Goal: Communication & Community: Answer question/provide support

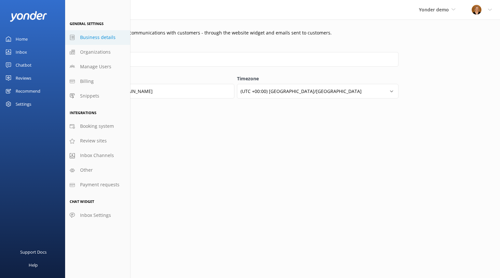
select select "America/[GEOGRAPHIC_DATA]"
click at [23, 38] on div "Home" at bounding box center [22, 39] width 12 height 13
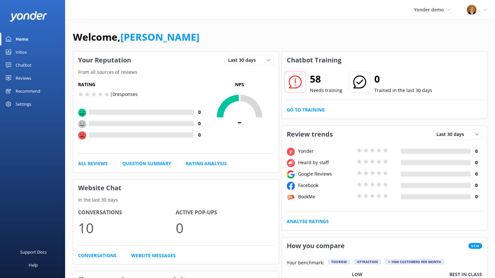
click at [28, 77] on div "Reviews" at bounding box center [24, 78] width 16 height 13
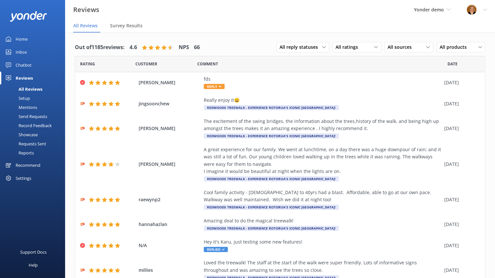
click at [29, 98] on div "Setup" at bounding box center [17, 98] width 26 height 9
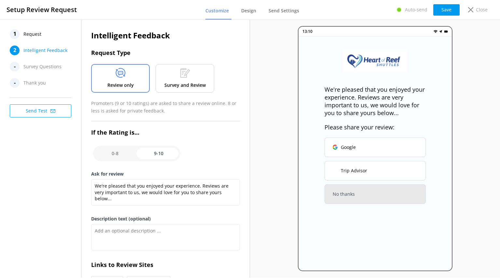
click at [34, 29] on span "Request" at bounding box center [32, 34] width 18 height 10
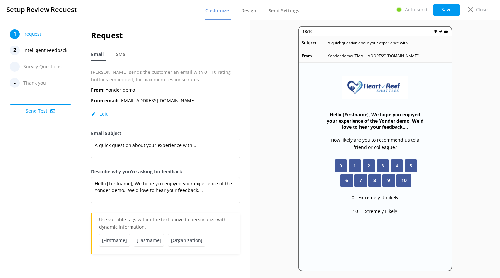
click at [40, 50] on span "Intelligent Feedback" at bounding box center [45, 51] width 44 height 10
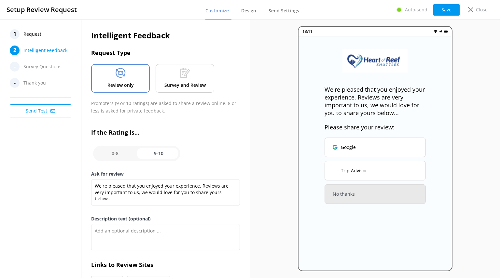
scroll to position [50, 0]
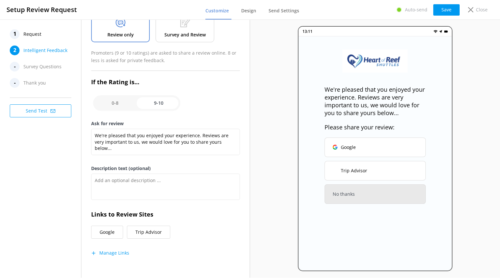
click at [118, 103] on input "checkbox" at bounding box center [136, 103] width 87 height 16
checkbox input "false"
type textarea "We would love to hear your feedback so that we can ensure that your next experi…"
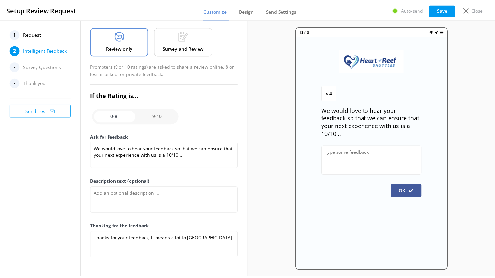
scroll to position [36, 0]
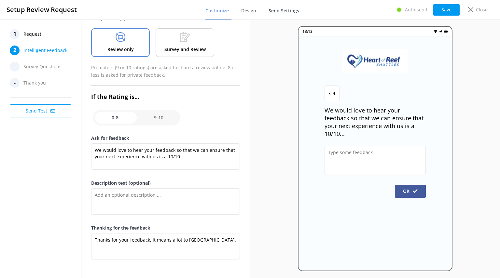
click at [285, 16] on link "Send Settings" at bounding box center [285, 11] width 33 height 17
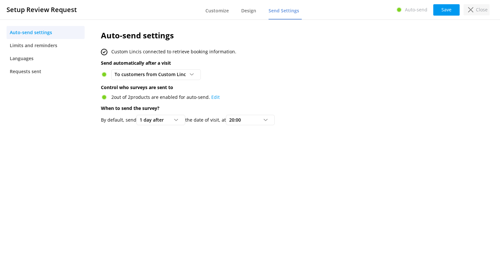
click at [472, 10] on use at bounding box center [470, 9] width 5 height 5
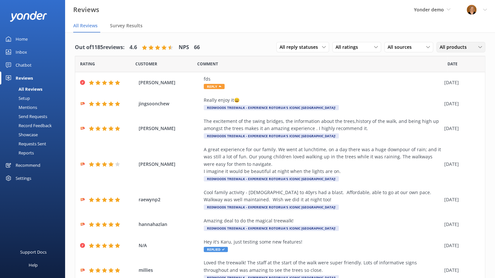
click at [469, 51] on div "All products All products Rocket tours Zapier test" at bounding box center [461, 47] width 49 height 10
click at [470, 49] on div "All products" at bounding box center [461, 47] width 46 height 7
click at [25, 97] on div "Setup" at bounding box center [17, 98] width 26 height 9
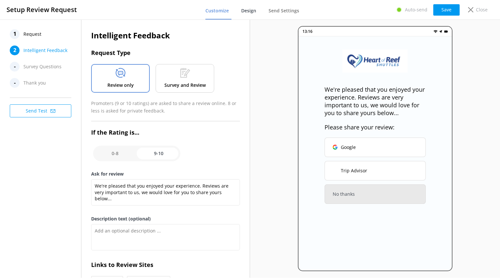
click at [250, 12] on span "Design" at bounding box center [248, 10] width 15 height 7
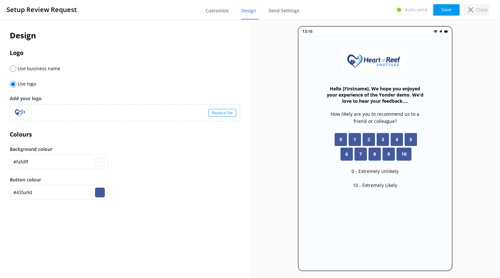
click at [473, 9] on icon at bounding box center [470, 9] width 5 height 5
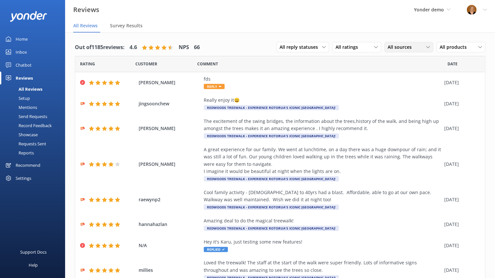
click at [426, 48] on icon at bounding box center [428, 47] width 4 height 4
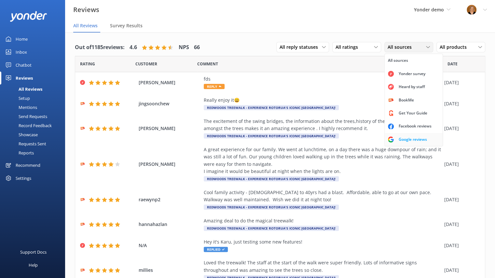
click at [408, 140] on div "Google reviews" at bounding box center [413, 139] width 38 height 7
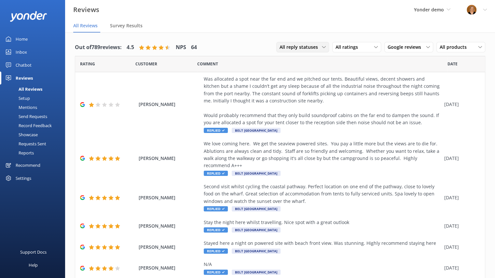
click at [320, 44] on div "All reply statuses" at bounding box center [302, 47] width 49 height 7
click at [296, 73] on div "Needs a reply" at bounding box center [292, 74] width 25 height 7
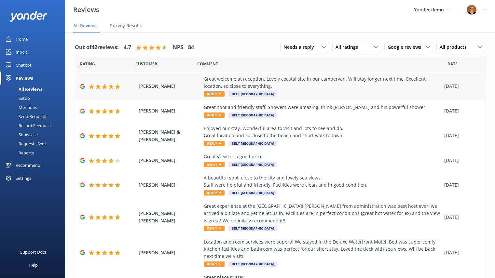
click at [215, 94] on span "Reply" at bounding box center [214, 93] width 21 height 5
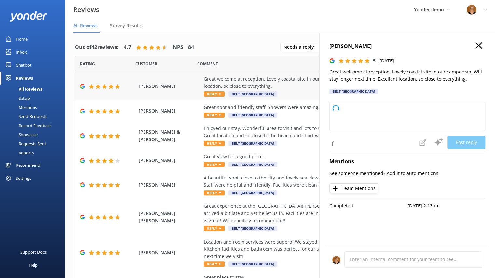
type textarea "Thank you so much for your wonderful review! We're delighted you enjoyed your s…"
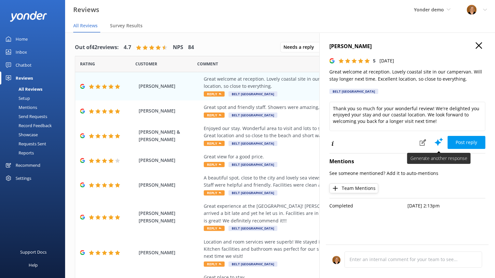
click at [437, 143] on use at bounding box center [439, 142] width 8 height 8
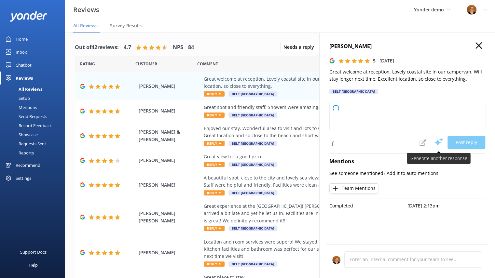
type textarea "Thank you so much for your wonderful review! We're delighted you enjoyed your s…"
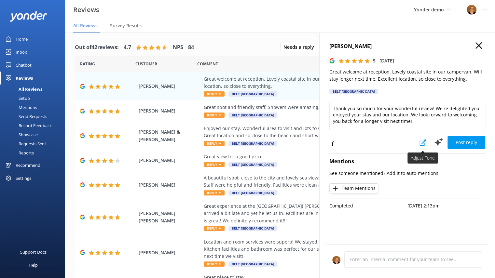
click at [422, 140] on icon at bounding box center [423, 142] width 7 height 7
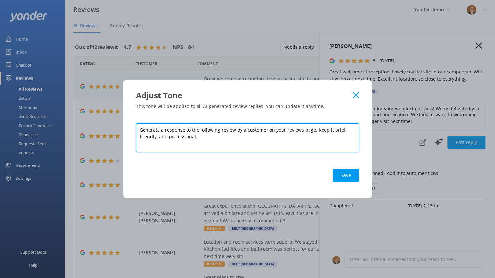
click at [209, 138] on textarea "Generate a response to the following review by a customer on your reviews page.…" at bounding box center [247, 137] width 223 height 29
type textarea "Generate a response to the following review by a customer on your reviews page.…"
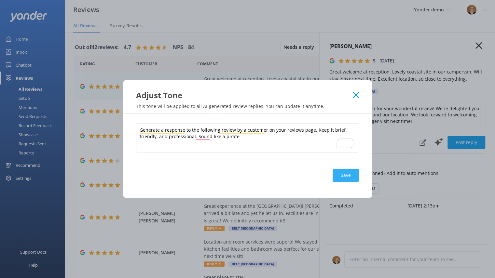
click at [344, 171] on button "Save" at bounding box center [346, 175] width 26 height 13
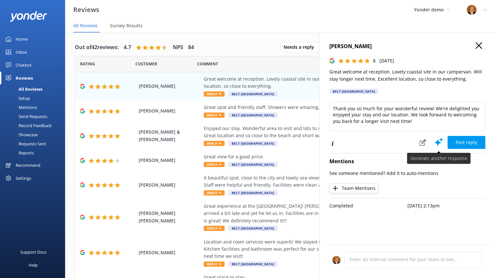
click at [440, 141] on icon at bounding box center [439, 142] width 10 height 10
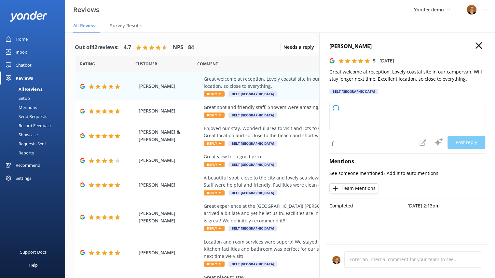
type textarea "Ahoy matey! We be thankin’ ye fer yer kind words and fer droppin’ anchor at our…"
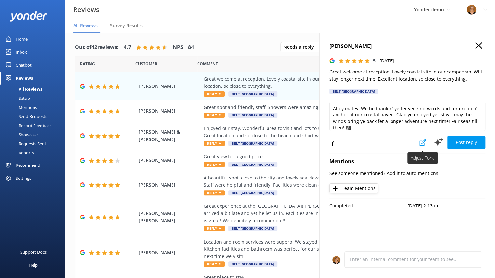
click at [424, 142] on use at bounding box center [423, 142] width 7 height 7
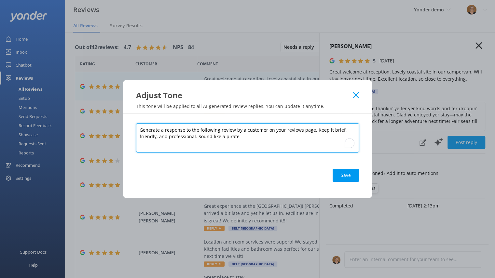
drag, startPoint x: 197, startPoint y: 137, endPoint x: 238, endPoint y: 136, distance: 40.4
click at [238, 136] on textarea "Generate a response to the following review by a customer on your reviews page.…" at bounding box center [247, 137] width 223 height 29
type textarea "Generate a response to the following review by a customer on your reviews page.…"
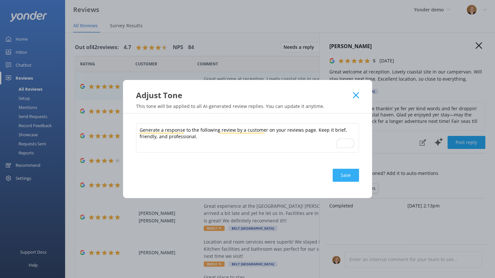
click at [349, 173] on button "Save" at bounding box center [346, 175] width 26 height 13
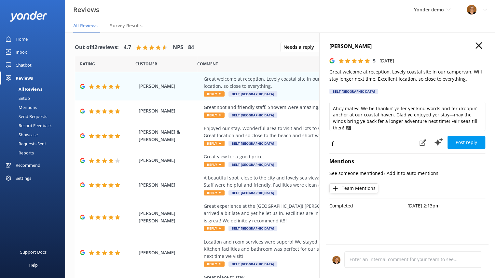
click at [349, 173] on p "See someone mentioned? Add it to auto-mentions" at bounding box center [407, 173] width 156 height 7
click at [436, 146] on icon at bounding box center [439, 142] width 10 height 10
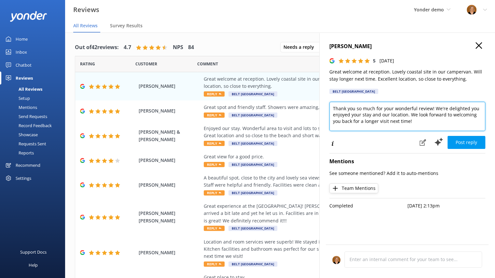
click at [420, 123] on textarea "Thank you so much for your wonderful review! We're delighted you enjoyed your s…" at bounding box center [407, 116] width 156 height 29
type textarea "Thank you so much for your wonderful review! We're delighted you enjoyed your s…"
click at [482, 46] on h4 "[PERSON_NAME]" at bounding box center [407, 46] width 156 height 8
click at [481, 45] on icon "button" at bounding box center [479, 45] width 7 height 7
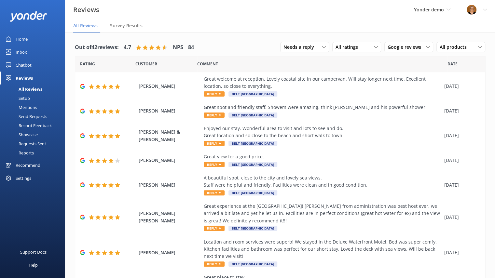
click at [32, 106] on div "Mentions" at bounding box center [20, 107] width 33 height 9
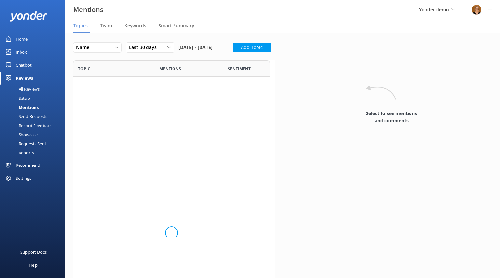
scroll to position [324, 192]
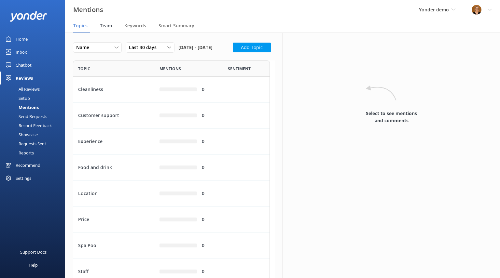
click at [105, 24] on span "Team" at bounding box center [106, 25] width 12 height 7
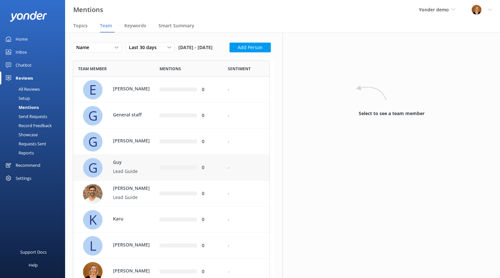
click at [136, 166] on p "Guy" at bounding box center [134, 162] width 42 height 7
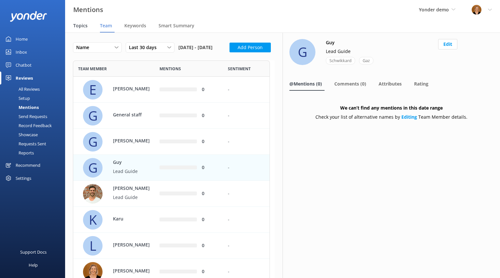
click at [80, 28] on span "Topics" at bounding box center [80, 25] width 14 height 7
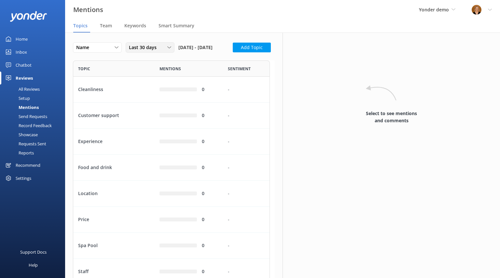
click at [169, 50] on div "Last 30 days" at bounding box center [150, 47] width 46 height 7
click at [159, 103] on link "Last 180 days" at bounding box center [155, 100] width 58 height 13
click at [173, 45] on div "Last 180 days" at bounding box center [150, 47] width 46 height 7
click at [144, 114] on link "Custom" at bounding box center [155, 113] width 58 height 13
click at [198, 67] on span "Previous Month" at bounding box center [198, 69] width 7 height 7
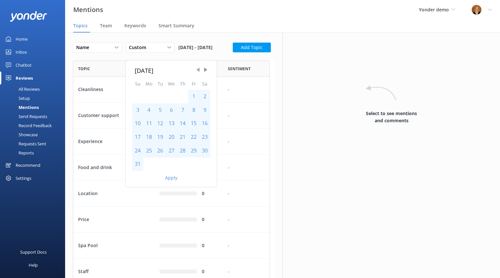
click at [198, 67] on span "Previous Month" at bounding box center [198, 69] width 7 height 7
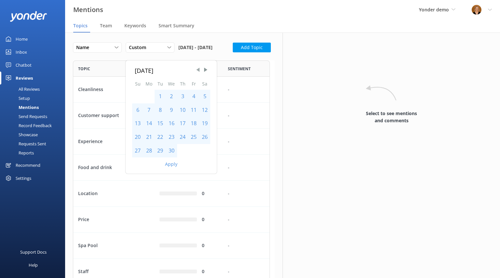
click at [198, 67] on span "Previous Month" at bounding box center [198, 69] width 7 height 7
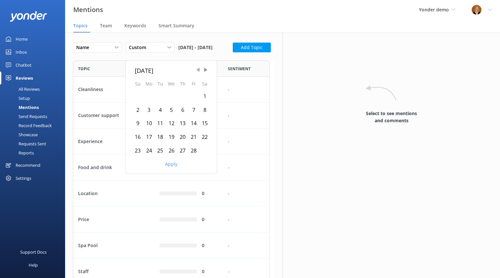
click at [198, 67] on span "Previous Month" at bounding box center [198, 69] width 7 height 7
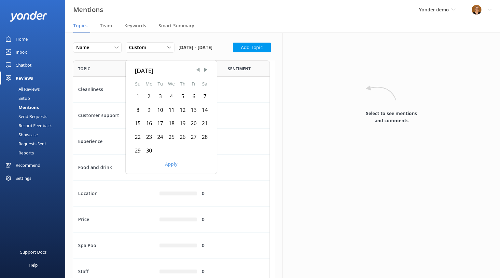
click at [198, 67] on span "Previous Month" at bounding box center [198, 69] width 7 height 7
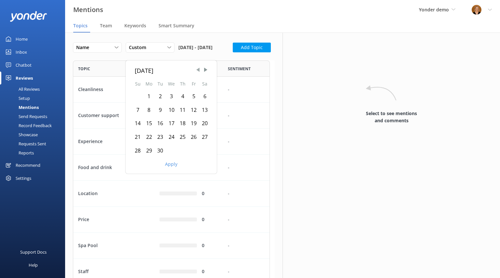
click at [198, 67] on span "Previous Month" at bounding box center [198, 69] width 7 height 7
click at [163, 109] on div "5" at bounding box center [160, 111] width 11 height 14
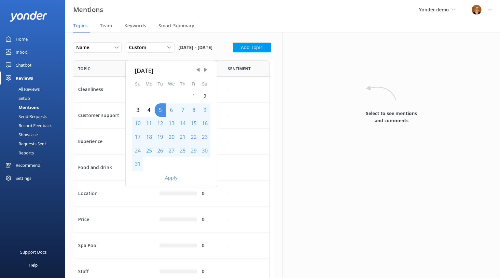
click at [175, 173] on div "Apply" at bounding box center [171, 176] width 91 height 11
click at [171, 179] on button "Apply" at bounding box center [171, 178] width 12 height 5
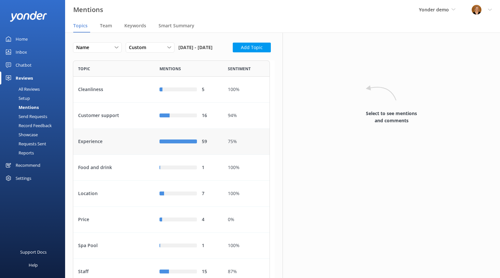
click at [139, 155] on div "Experience" at bounding box center [113, 142] width 81 height 26
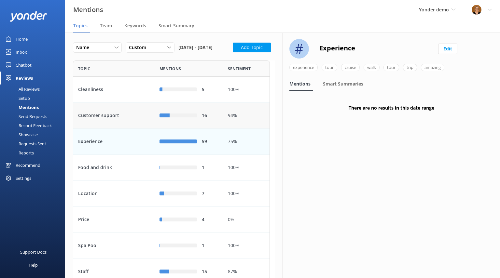
click at [178, 125] on div "16" at bounding box center [189, 116] width 68 height 26
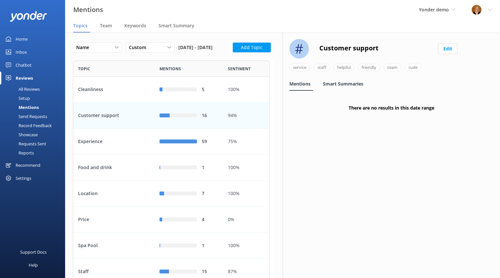
click at [345, 84] on span "Smart Summaries" at bounding box center [343, 84] width 40 height 7
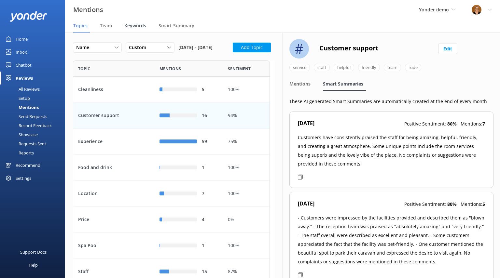
click at [134, 27] on span "Keywords" at bounding box center [135, 25] width 22 height 7
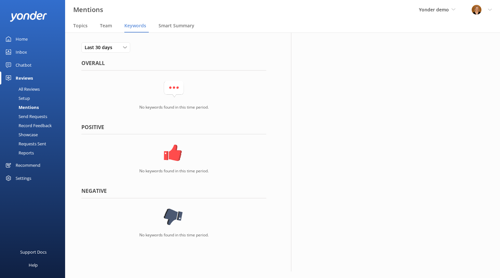
click at [31, 152] on div "Reports" at bounding box center [19, 152] width 30 height 9
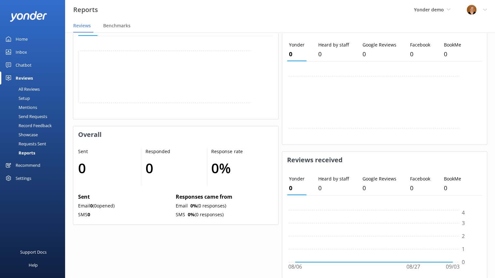
scroll to position [241, 0]
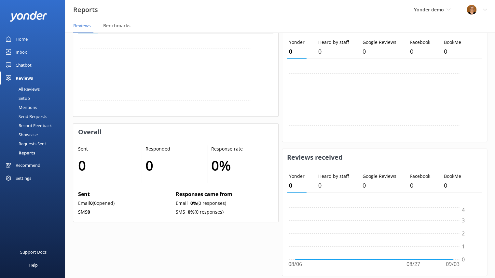
click at [33, 91] on div "All Reviews" at bounding box center [22, 89] width 36 height 9
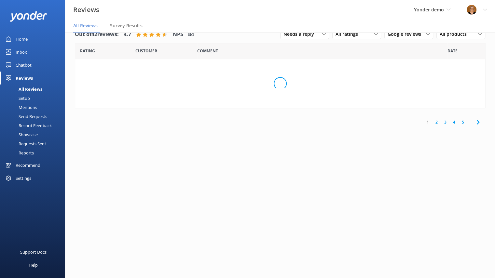
scroll to position [13, 0]
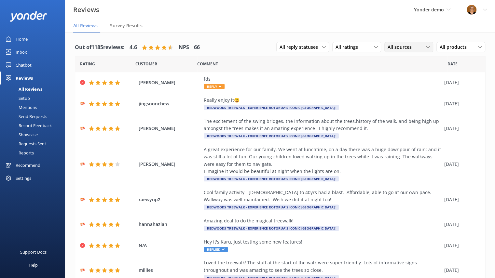
click at [426, 46] on icon at bounding box center [428, 47] width 4 height 4
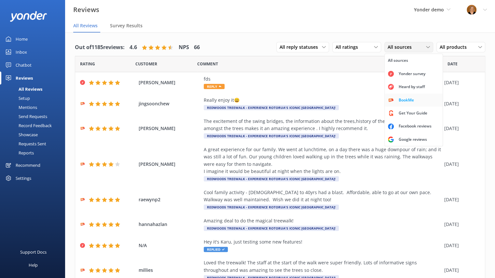
click at [404, 101] on div "BookMe" at bounding box center [406, 100] width 25 height 7
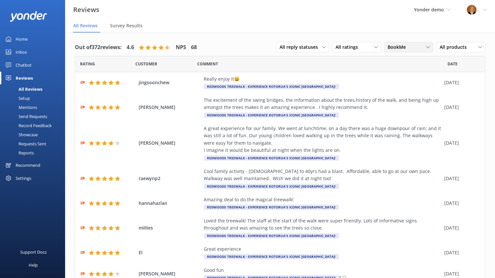
click at [420, 46] on div "BookMe" at bounding box center [409, 47] width 46 height 7
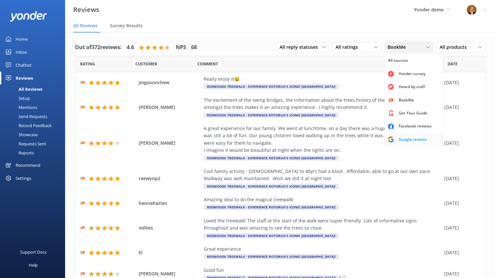
click at [402, 139] on div "Google reviews" at bounding box center [413, 139] width 38 height 7
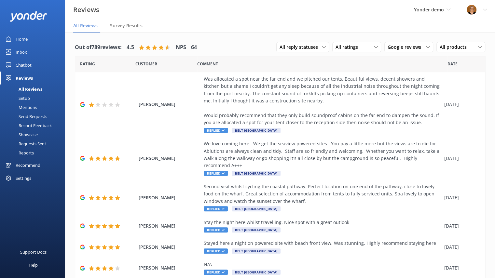
click at [24, 179] on div "Settings" at bounding box center [24, 178] width 16 height 13
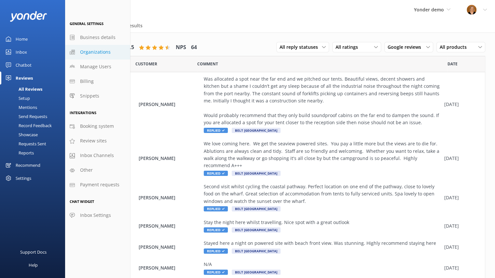
click at [98, 53] on span "Organizations" at bounding box center [95, 52] width 31 height 7
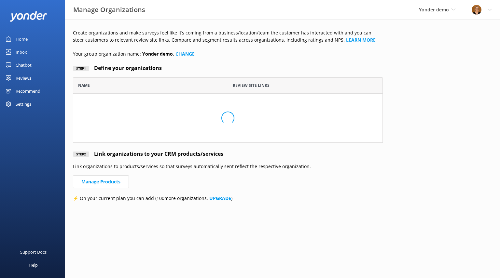
scroll to position [60, 305]
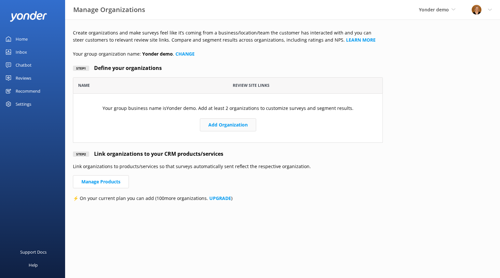
click at [226, 127] on button "Add Organization" at bounding box center [228, 125] width 56 height 13
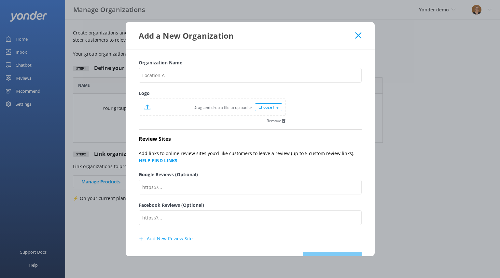
click at [358, 36] on icon at bounding box center [358, 35] width 6 height 7
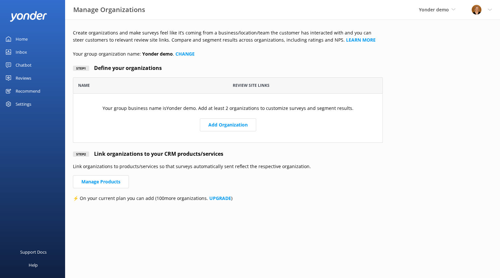
click at [25, 80] on div "Reviews" at bounding box center [24, 78] width 16 height 13
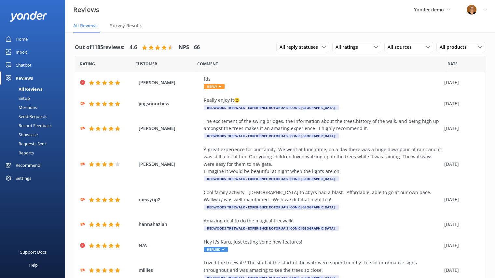
click at [32, 178] on div "Settings" at bounding box center [32, 178] width 65 height 13
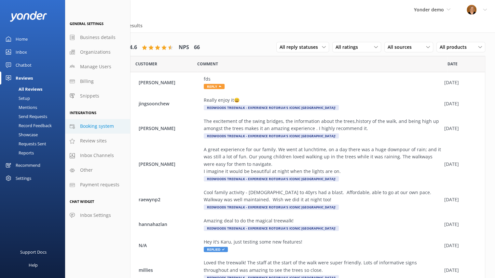
click at [97, 127] on span "Booking system" at bounding box center [97, 126] width 34 height 7
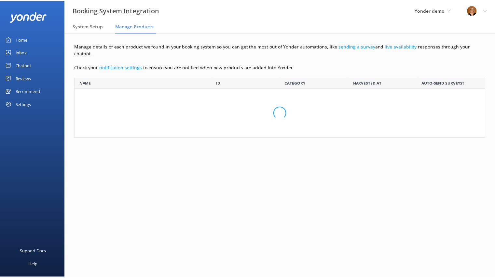
scroll to position [39, 410]
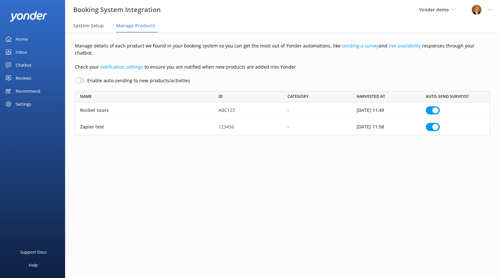
click at [28, 42] on link "Home" at bounding box center [32, 39] width 65 height 13
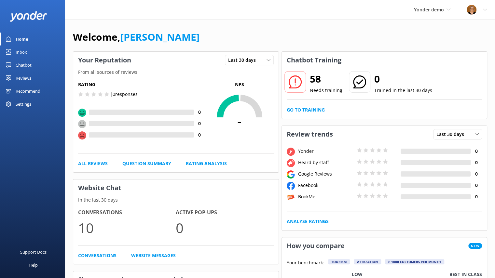
click at [28, 77] on div "Reviews" at bounding box center [24, 78] width 16 height 13
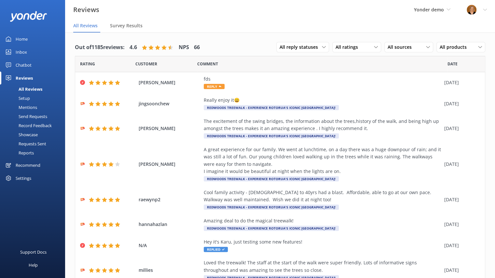
click at [35, 90] on div "All Reviews" at bounding box center [23, 89] width 38 height 9
